Goal: Register for event/course

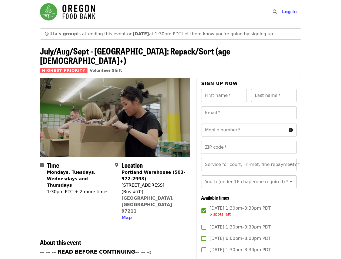
click at [170, 131] on img at bounding box center [115, 117] width 150 height 78
click at [276, 14] on icon "search icon" at bounding box center [275, 11] width 4 height 5
click at [291, 14] on span "Log in" at bounding box center [289, 11] width 15 height 5
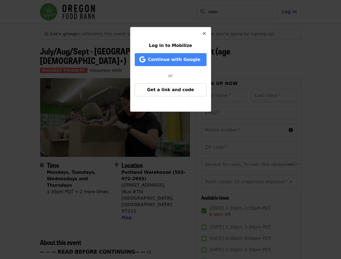
click at [124, 219] on div "Log in to Mobilize Continue with Google or Get a link and code" at bounding box center [170, 129] width 341 height 259
click at [226, 96] on input "First name   *" at bounding box center [224, 95] width 46 height 13
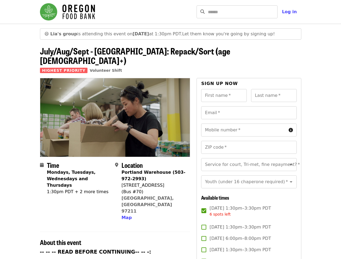
click at [277, 96] on input "Last name   *" at bounding box center [274, 95] width 46 height 13
click at [252, 113] on input "Email   *" at bounding box center [248, 112] width 95 height 13
click at [252, 130] on input "Mobile number   *" at bounding box center [243, 130] width 85 height 13
click at [252, 148] on input "ZIP code   *" at bounding box center [248, 147] width 95 height 13
click at [252, 167] on input "Service for court, Tri-met, fine repayment?   *" at bounding box center [241, 165] width 73 height 10
